Goal: Information Seeking & Learning: Find specific page/section

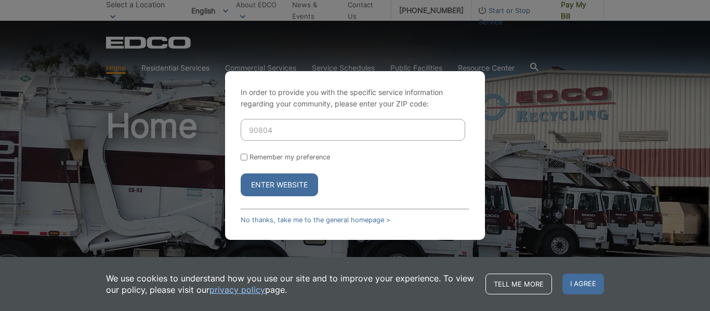
type input "90804"
click at [276, 186] on button "Enter Website" at bounding box center [279, 185] width 77 height 23
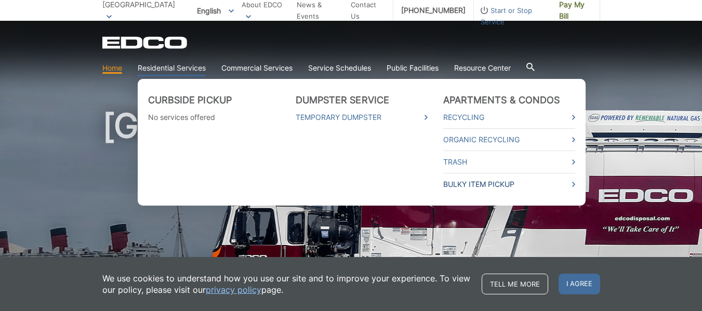
click at [464, 186] on link "Bulky Item Pickup" at bounding box center [509, 184] width 132 height 11
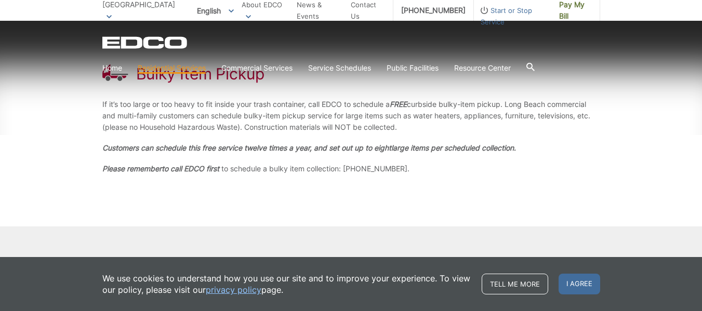
scroll to position [208, 0]
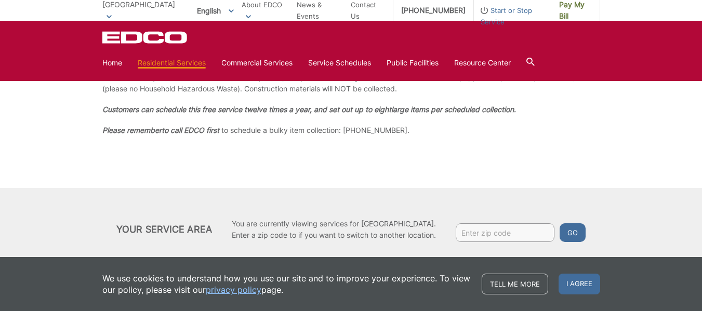
click at [361, 250] on div "Your Service Area You are currently viewing services for Long Beach. Enter a zi…" at bounding box center [351, 229] width 702 height 83
click at [408, 174] on div "Bulky Item Pickup If it’s too large or too heavy to fit inside your trash conta…" at bounding box center [351, 81] width 498 height 214
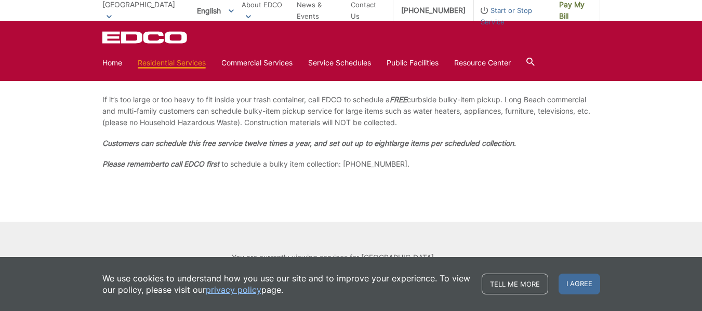
scroll to position [156, 0]
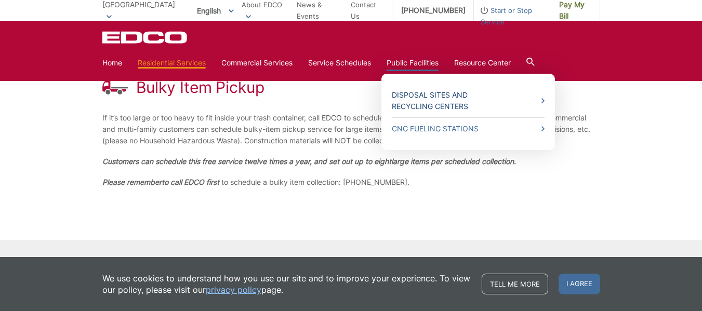
click at [426, 96] on link "Disposal Sites and Recycling Centers" at bounding box center [468, 100] width 153 height 23
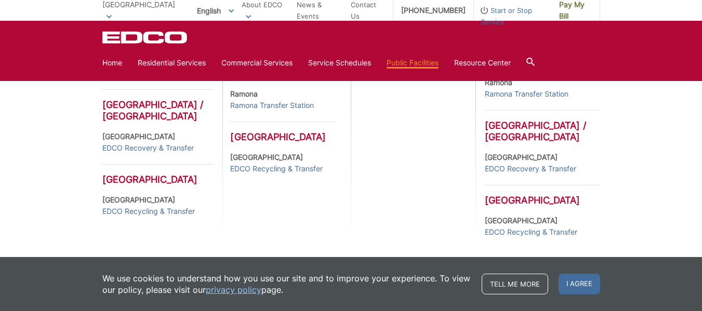
scroll to position [552, 0]
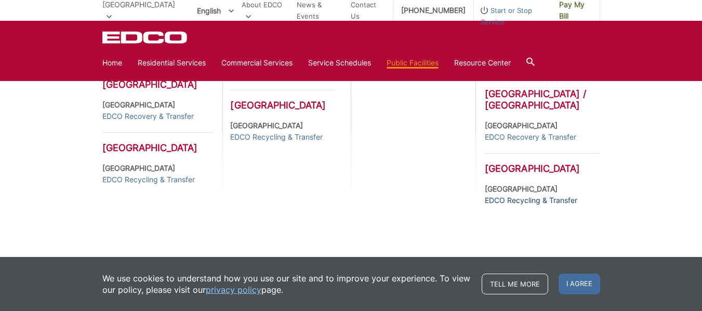
click at [535, 202] on link "EDCO Recycling & Transfer" at bounding box center [531, 200] width 93 height 11
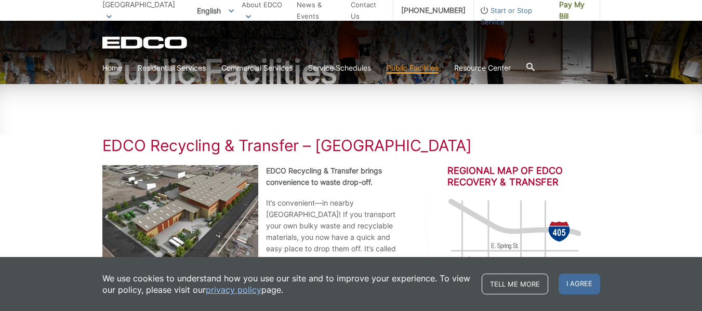
scroll to position [156, 0]
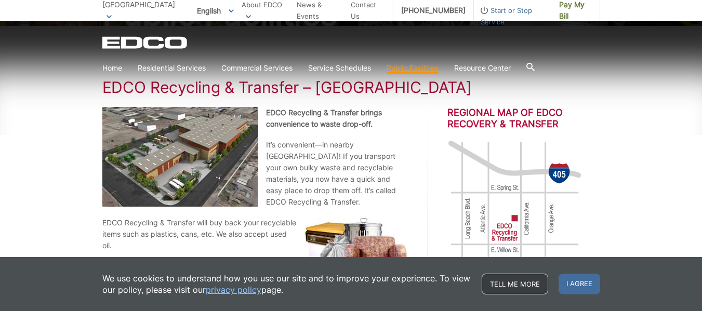
click at [497, 282] on link "Tell me more" at bounding box center [515, 284] width 67 height 21
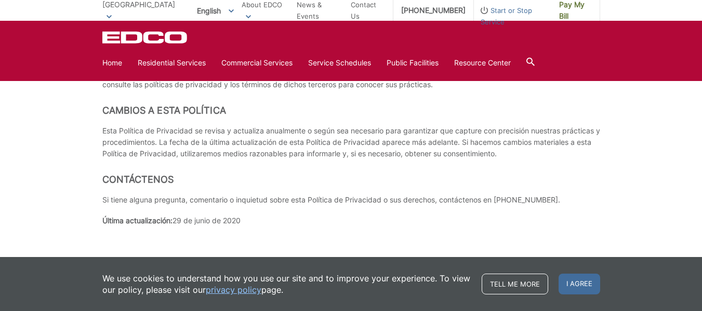
scroll to position [4354, 0]
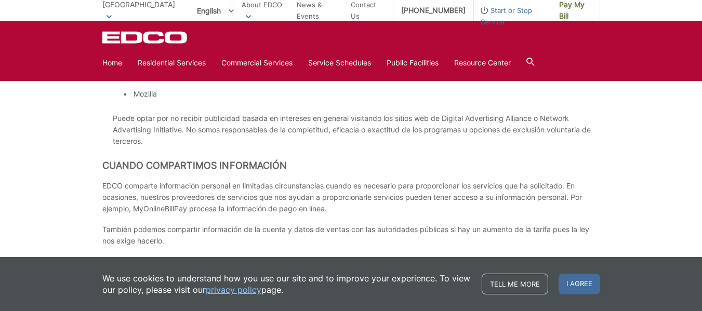
scroll to position [2847, 0]
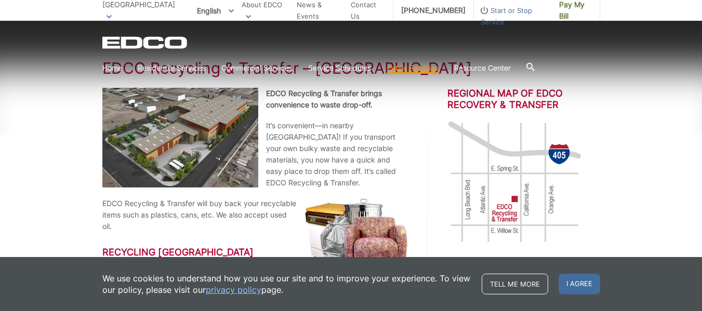
scroll to position [208, 0]
